Goal: Submit feedback/report problem: Submit feedback/report problem

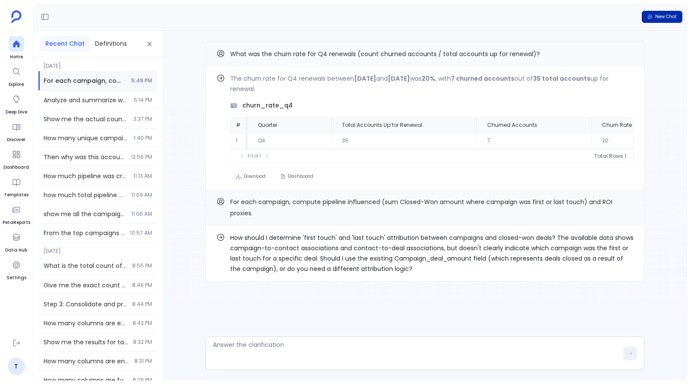
click at [678, 15] on button "New Chat" at bounding box center [662, 17] width 41 height 12
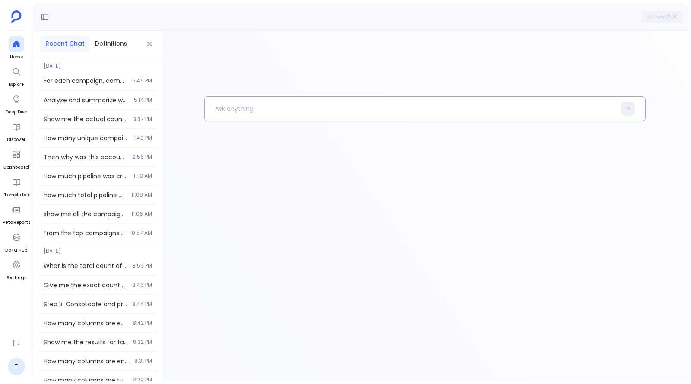
click at [332, 107] on p at bounding box center [410, 109] width 411 height 22
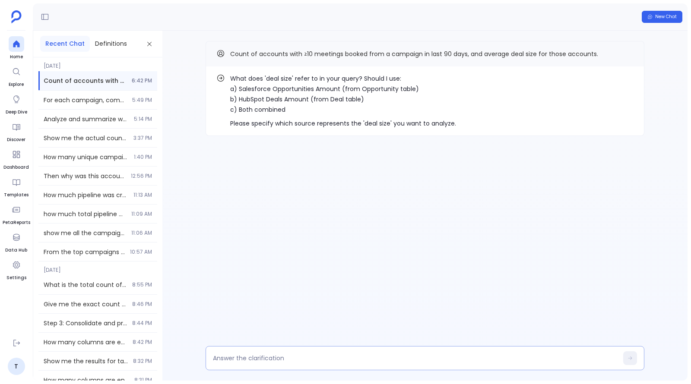
click at [343, 364] on div at bounding box center [425, 358] width 439 height 24
click at [348, 354] on textarea at bounding box center [415, 358] width 405 height 9
type textarea "1"
type textarea "b"
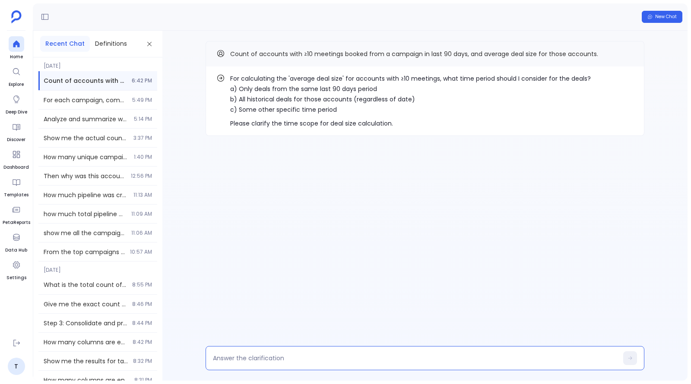
type textarea "b"
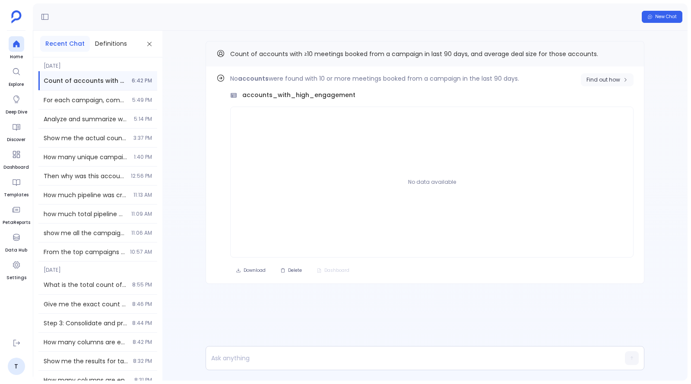
click at [607, 79] on span "Find out how" at bounding box center [603, 79] width 34 height 7
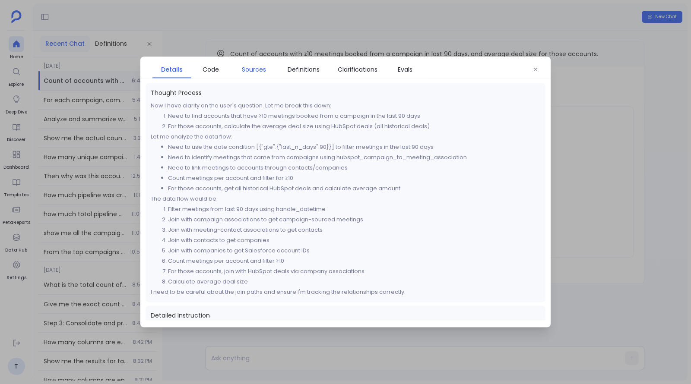
click at [265, 72] on span "Sources" at bounding box center [254, 69] width 24 height 9
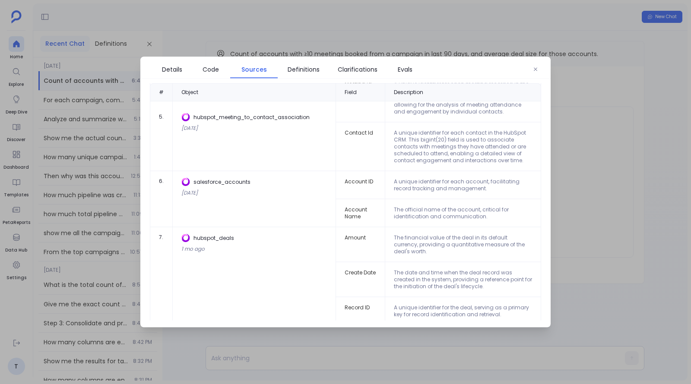
scroll to position [406, 0]
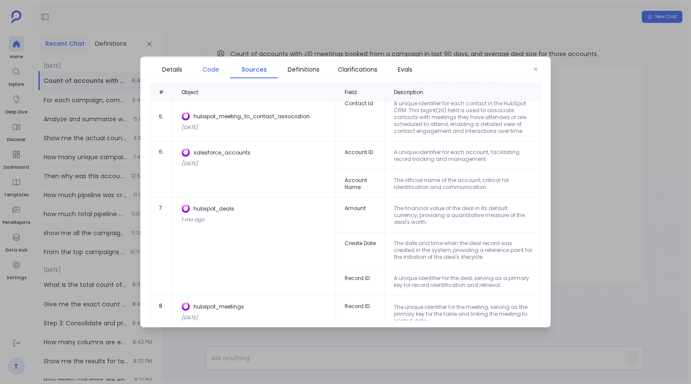
click at [203, 67] on span "Code" at bounding box center [211, 69] width 16 height 9
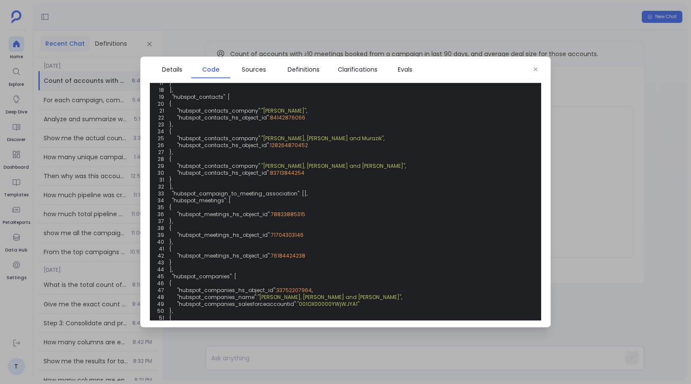
scroll to position [258, 0]
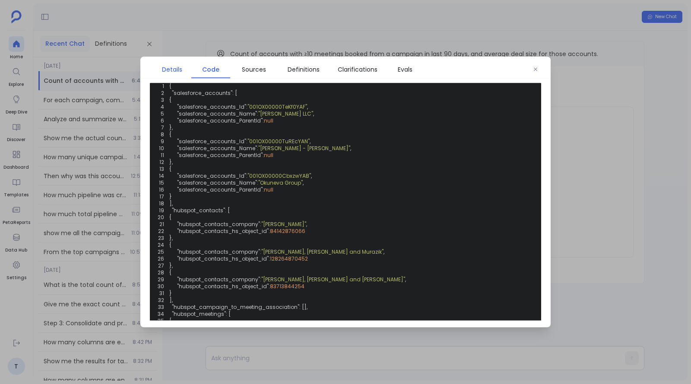
click at [182, 73] on span "Details" at bounding box center [172, 69] width 20 height 9
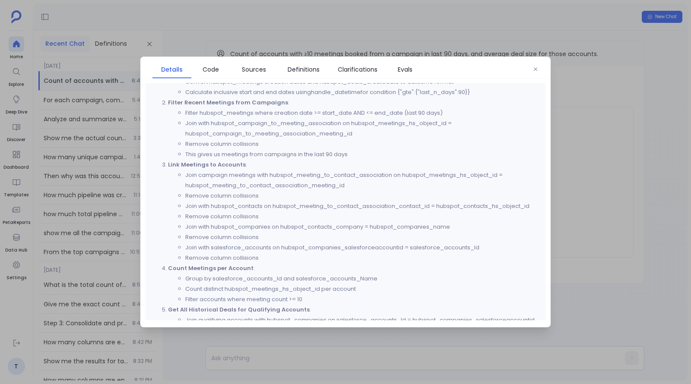
scroll to position [266, 0]
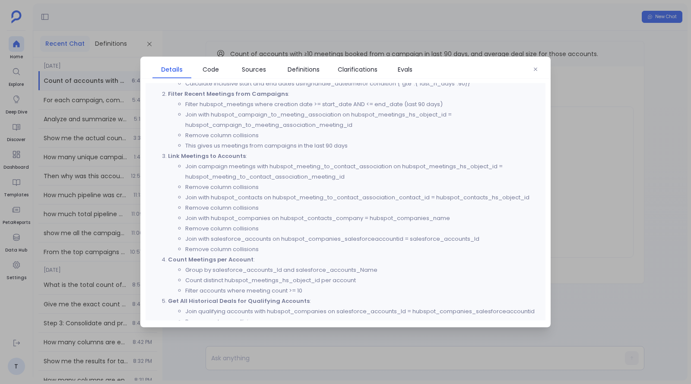
click at [577, 77] on div at bounding box center [345, 192] width 691 height 384
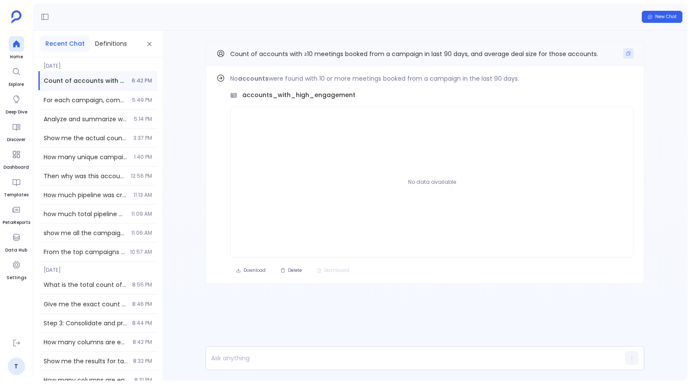
click at [628, 52] on icon "Copy" at bounding box center [629, 54] width 4 height 4
click at [19, 47] on icon at bounding box center [16, 44] width 9 height 9
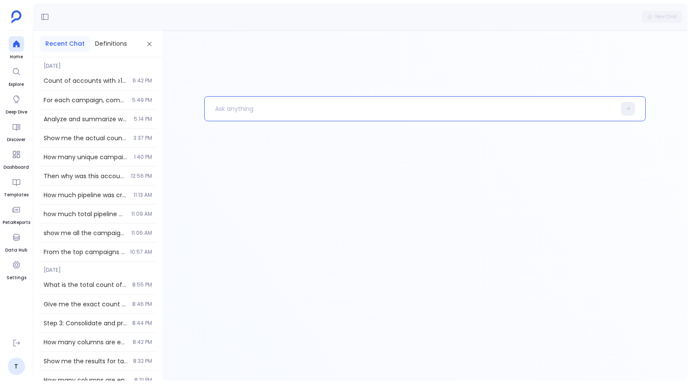
click at [319, 109] on p at bounding box center [410, 109] width 411 height 22
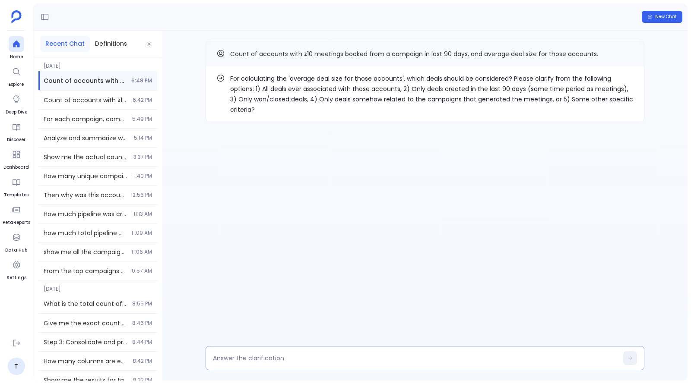
click at [338, 354] on textarea at bounding box center [415, 358] width 405 height 9
type textarea "meeting should have occured in the last 90 days"
click at [261, 358] on textarea at bounding box center [415, 358] width 405 height 9
type textarea "The filter should be for meeting occured in last 90 days. Not for deals"
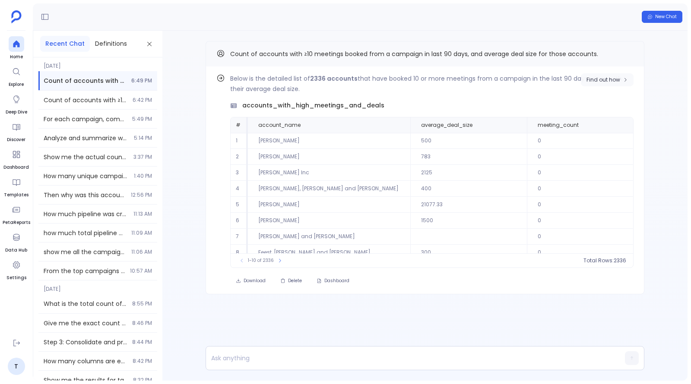
click at [589, 74] on button "Find out how" at bounding box center [607, 79] width 53 height 13
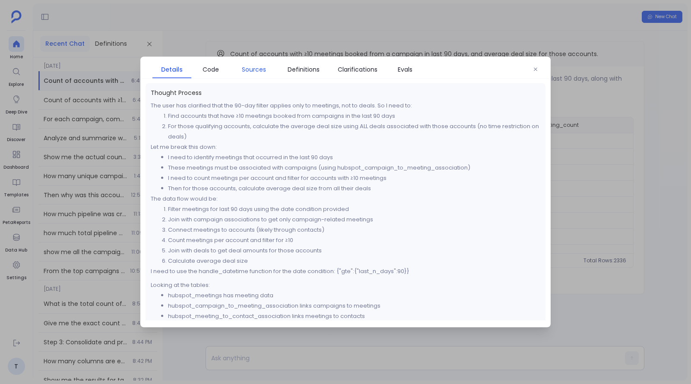
click at [256, 70] on span "Sources" at bounding box center [254, 69] width 24 height 9
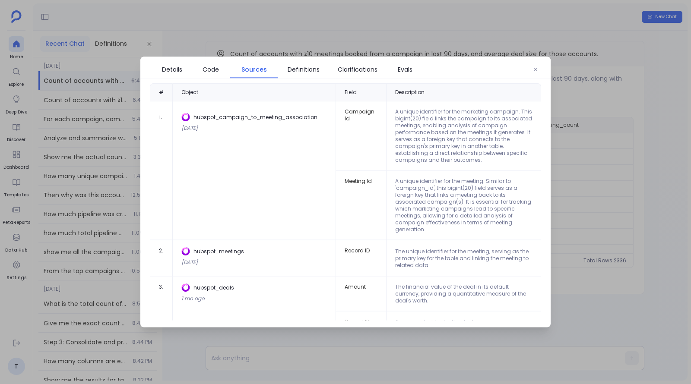
scroll to position [29, 0]
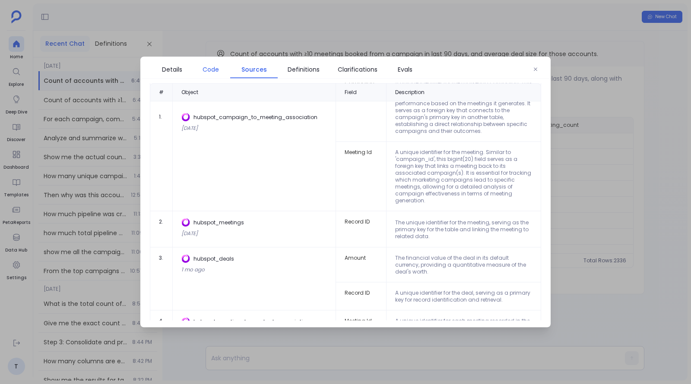
click at [206, 71] on span "Code" at bounding box center [211, 69] width 16 height 9
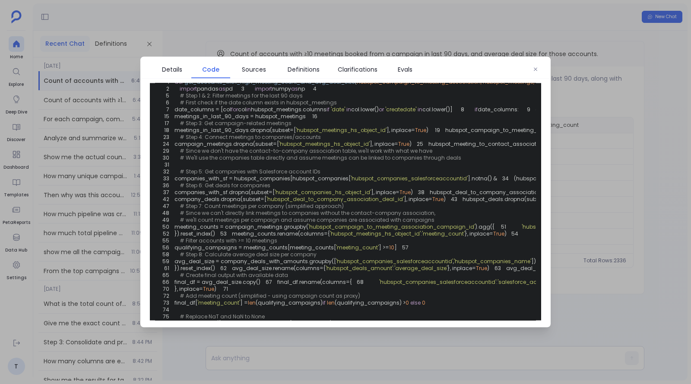
scroll to position [0, 0]
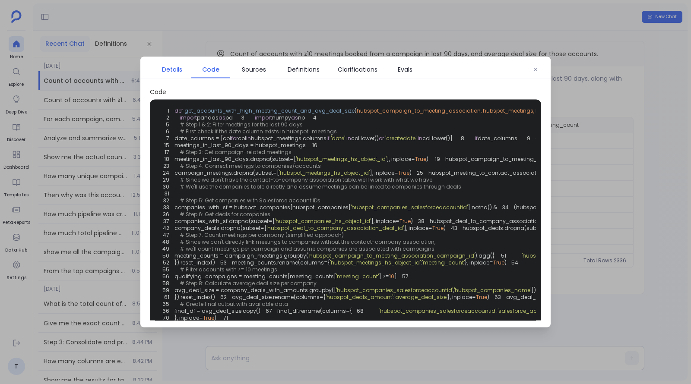
click at [182, 72] on span "Details" at bounding box center [172, 69] width 30 height 9
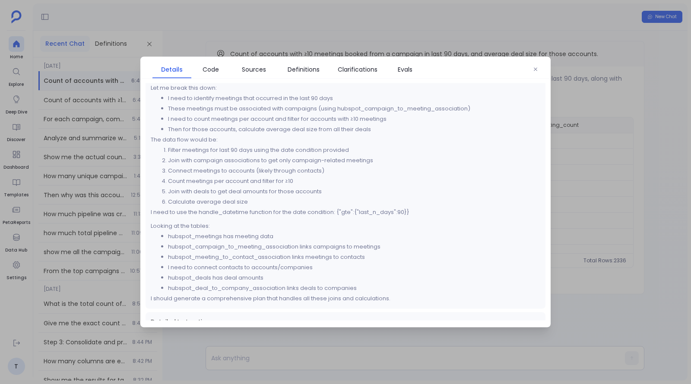
scroll to position [44, 0]
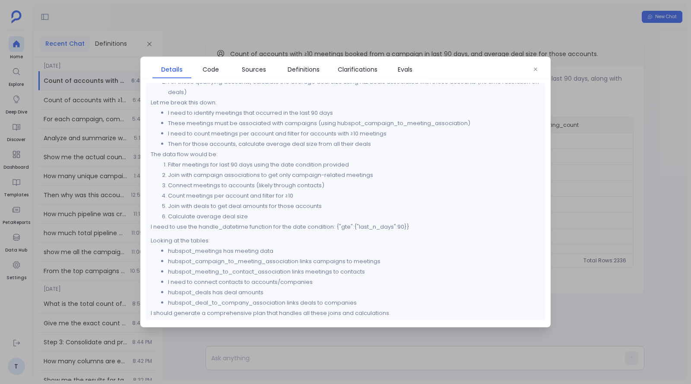
click at [594, 198] on div at bounding box center [345, 192] width 691 height 384
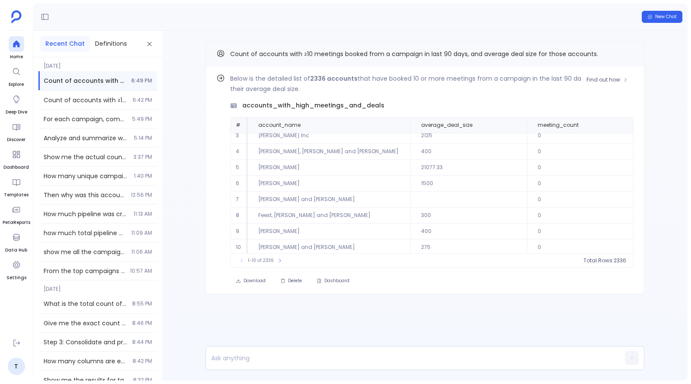
scroll to position [0, 0]
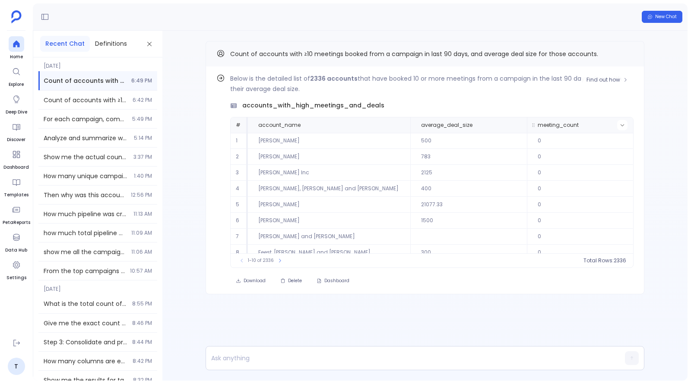
click at [624, 125] on button at bounding box center [622, 125] width 10 height 10
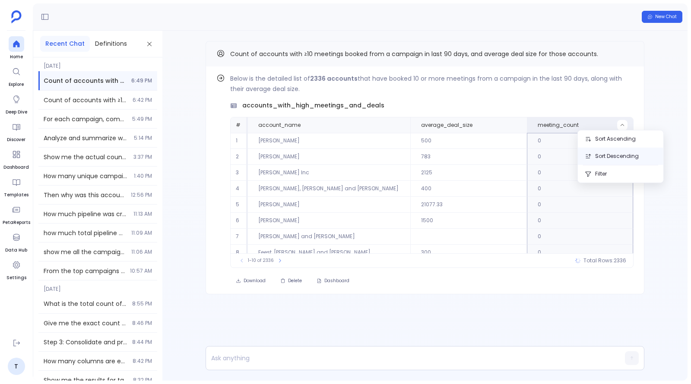
click at [616, 151] on button "Sort Descending" at bounding box center [620, 156] width 85 height 17
click at [586, 120] on button at bounding box center [591, 125] width 10 height 10
click at [429, 358] on p at bounding box center [408, 358] width 405 height 12
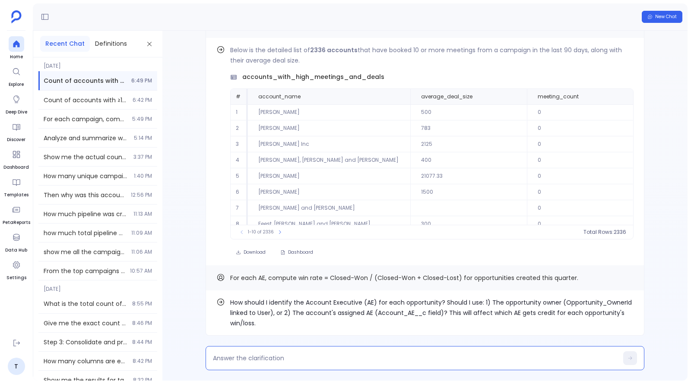
click at [347, 356] on textarea at bounding box center [415, 358] width 405 height 9
type textarea "1"
